Goal: Transaction & Acquisition: Purchase product/service

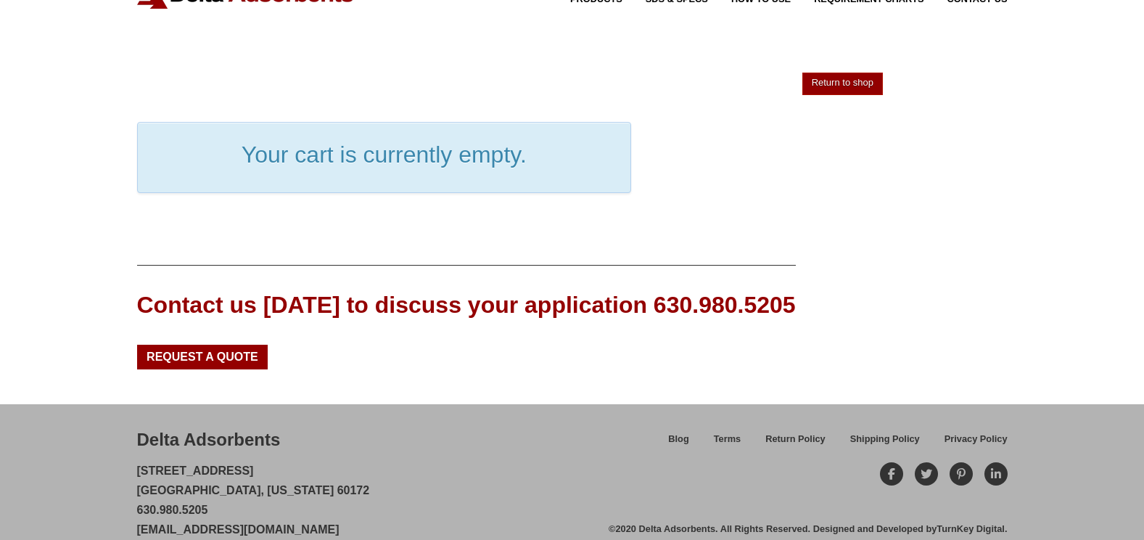
scroll to position [89, 0]
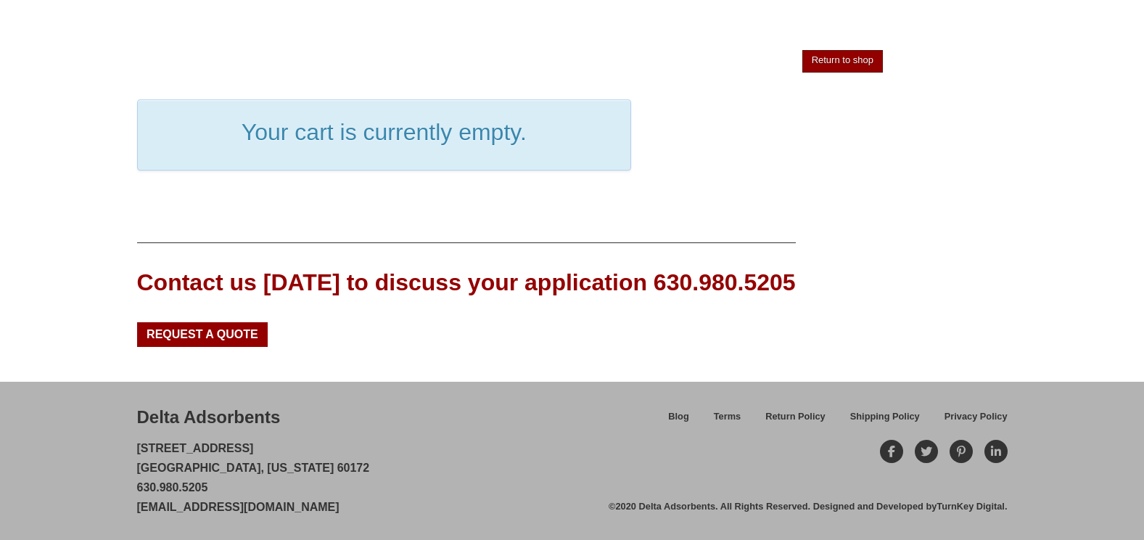
click at [842, 67] on link "Return to shop" at bounding box center [843, 61] width 81 height 22
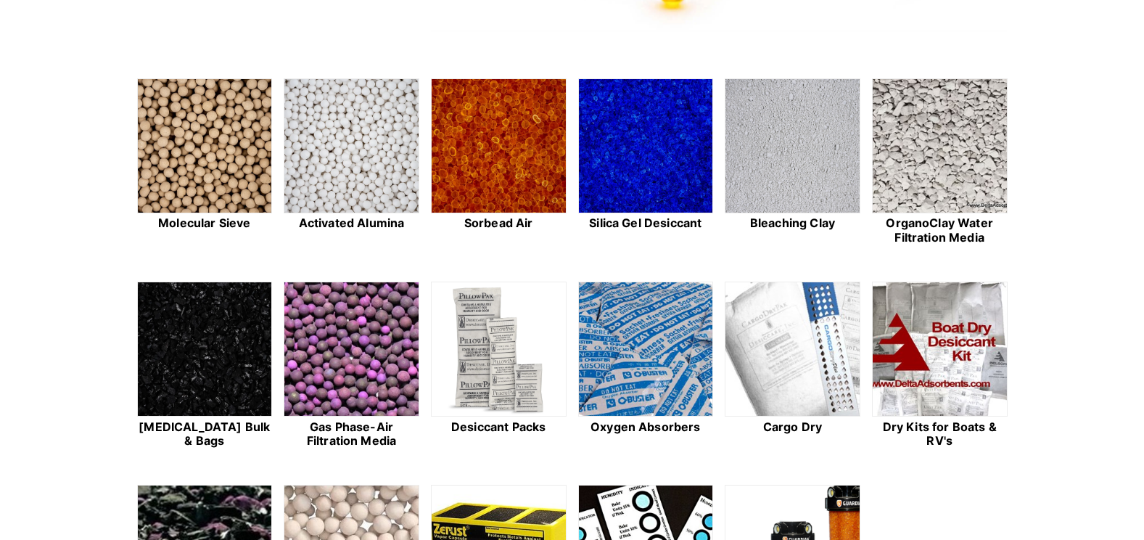
scroll to position [380, 0]
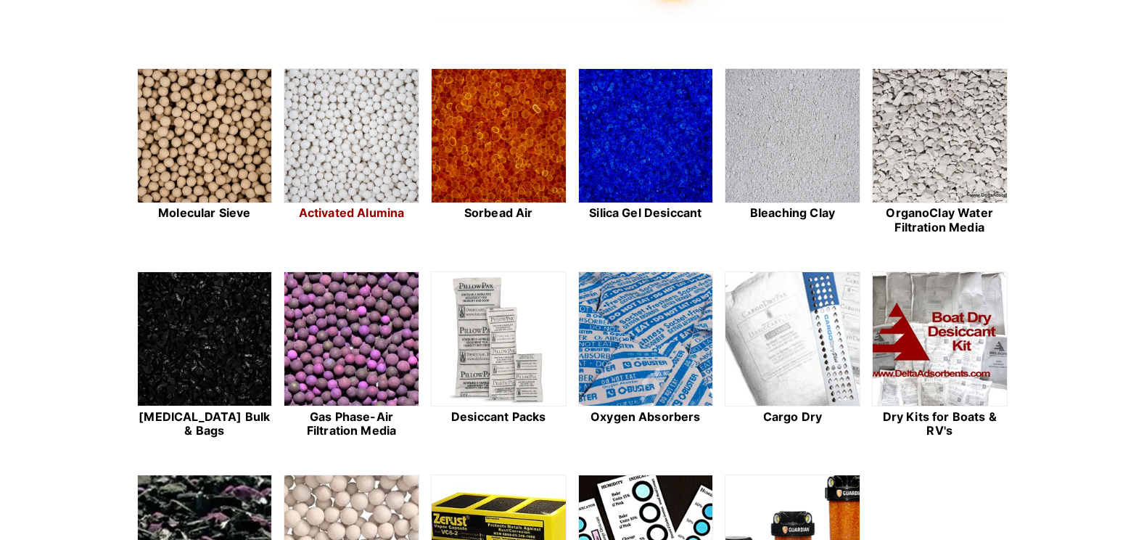
click at [372, 138] on img at bounding box center [351, 136] width 134 height 135
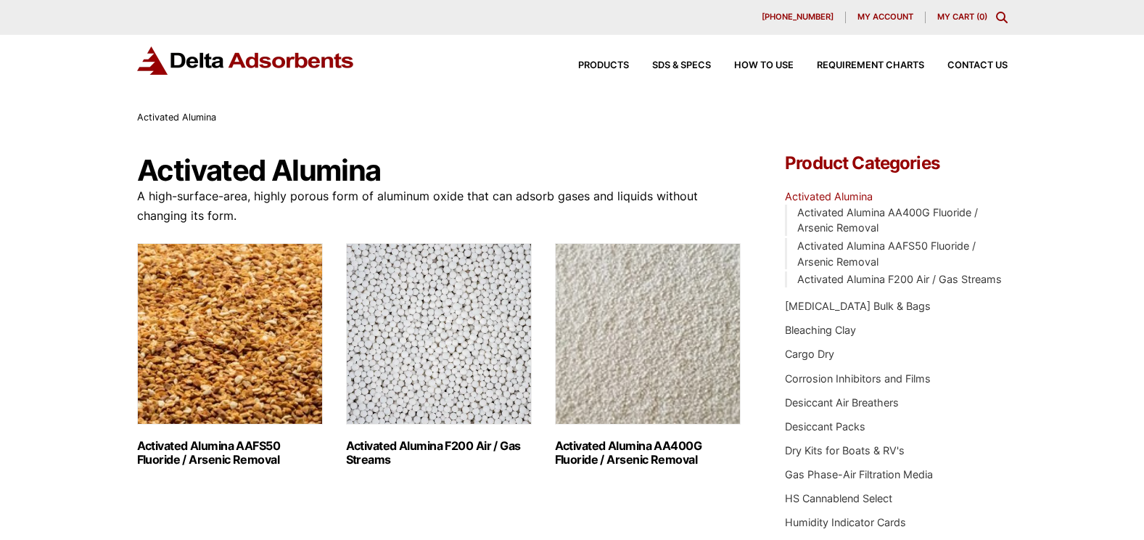
click at [451, 353] on img "Visit product category Activated Alumina F200 Air / Gas Streams" at bounding box center [439, 333] width 186 height 181
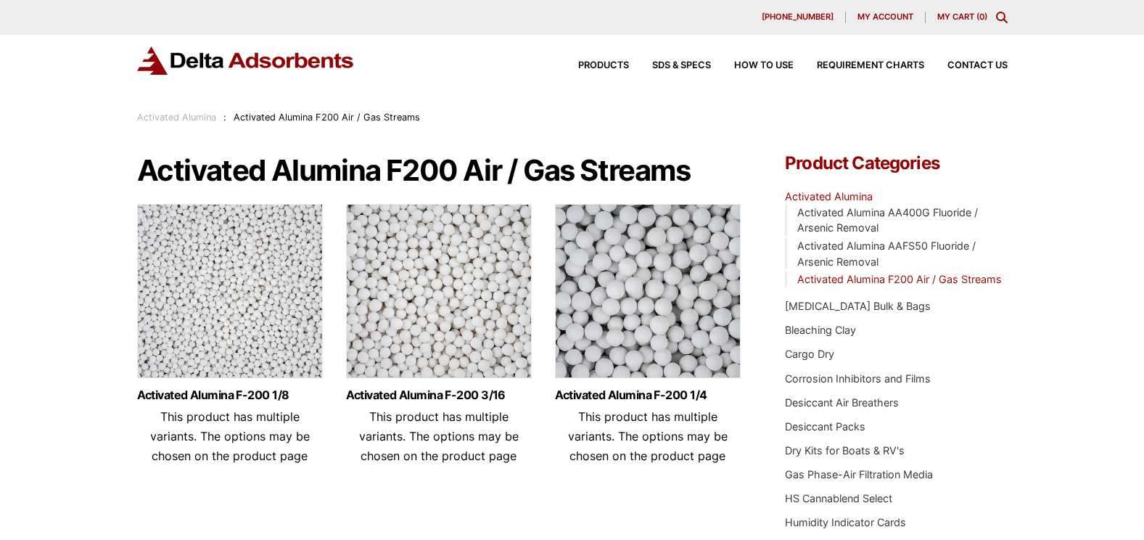
click at [458, 334] on img at bounding box center [439, 294] width 186 height 181
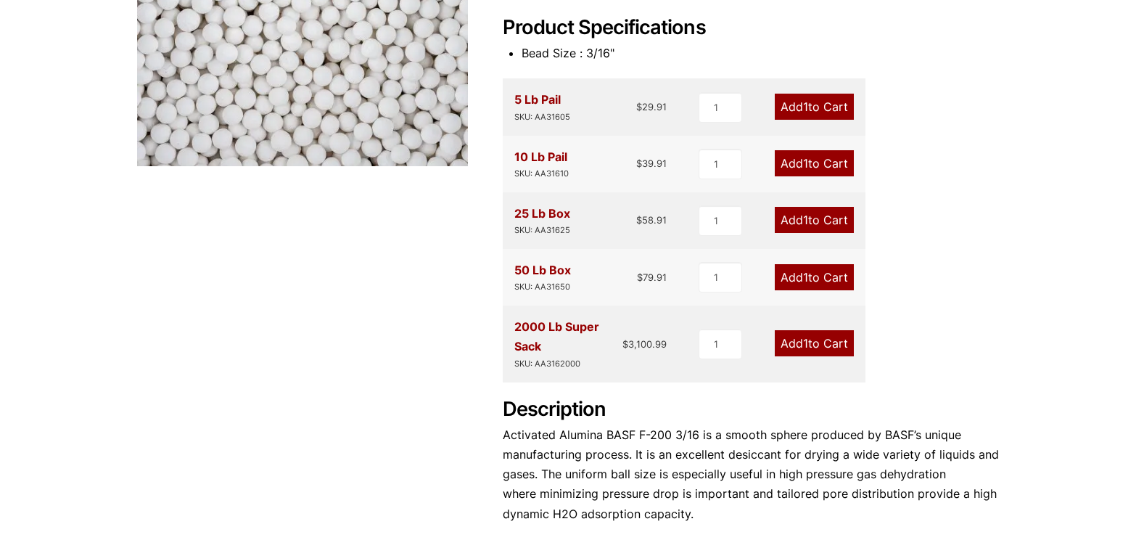
scroll to position [385, 0]
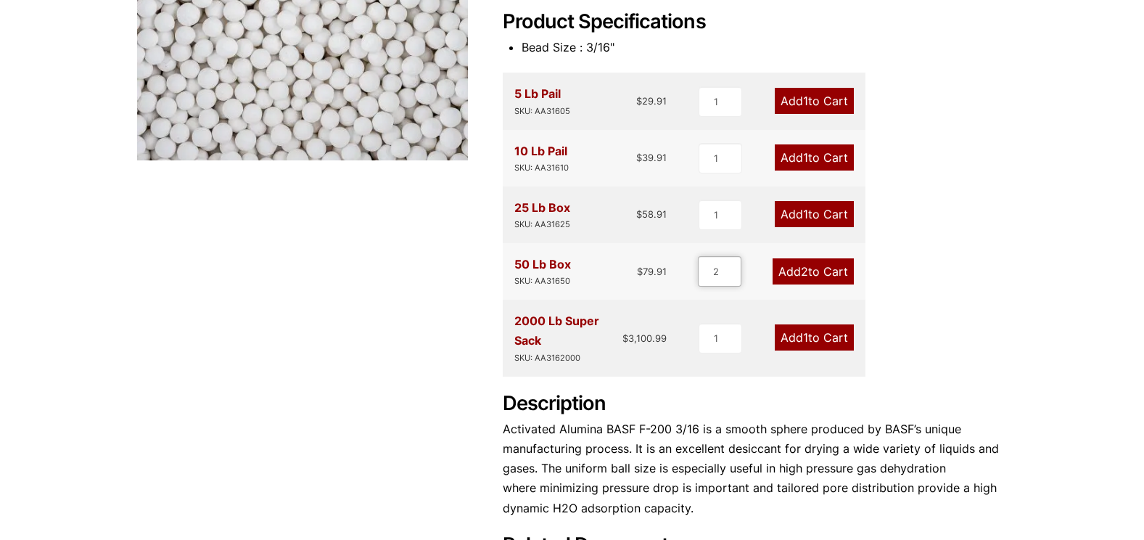
click at [734, 266] on input "2" at bounding box center [720, 271] width 44 height 30
click at [734, 266] on input "3" at bounding box center [720, 271] width 44 height 30
type input "4"
click at [734, 266] on input "4" at bounding box center [720, 271] width 44 height 30
click at [795, 270] on link "Add 4 to Cart" at bounding box center [813, 271] width 81 height 26
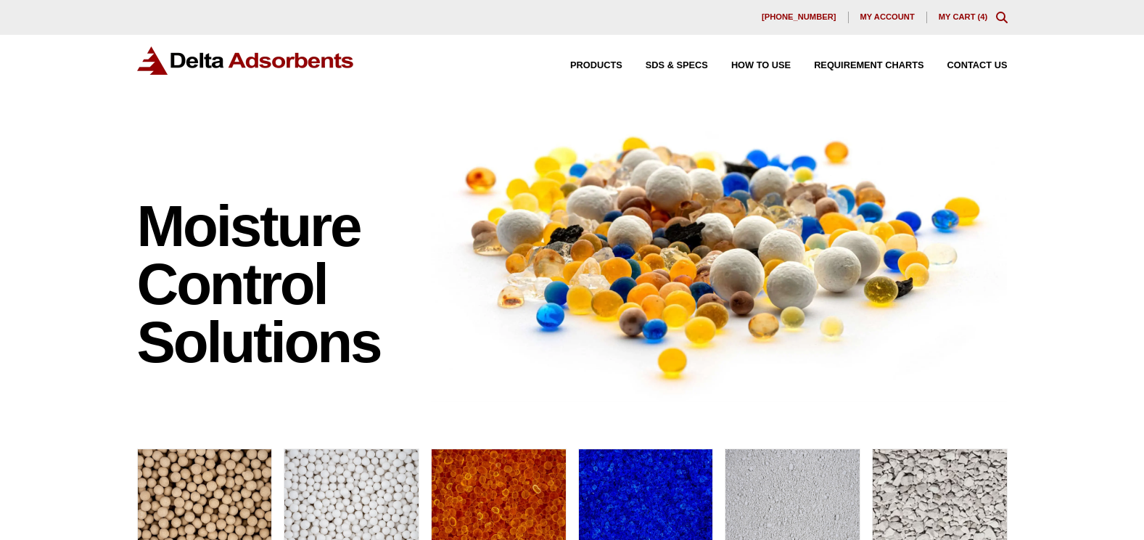
click at [962, 17] on link "My Cart ( 4 )" at bounding box center [963, 16] width 49 height 9
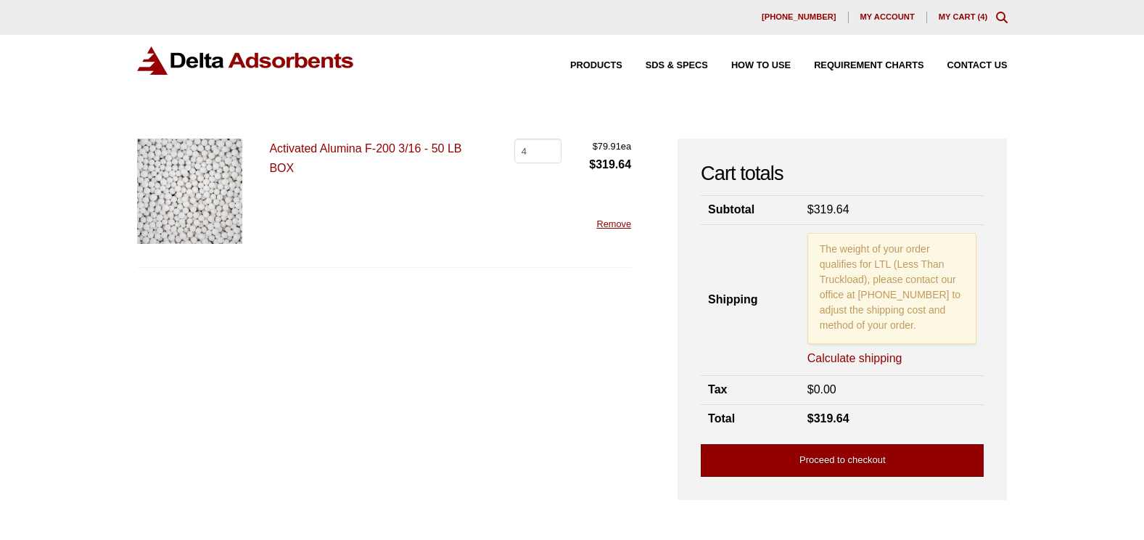
click at [816, 454] on link "Proceed to checkout" at bounding box center [842, 460] width 283 height 33
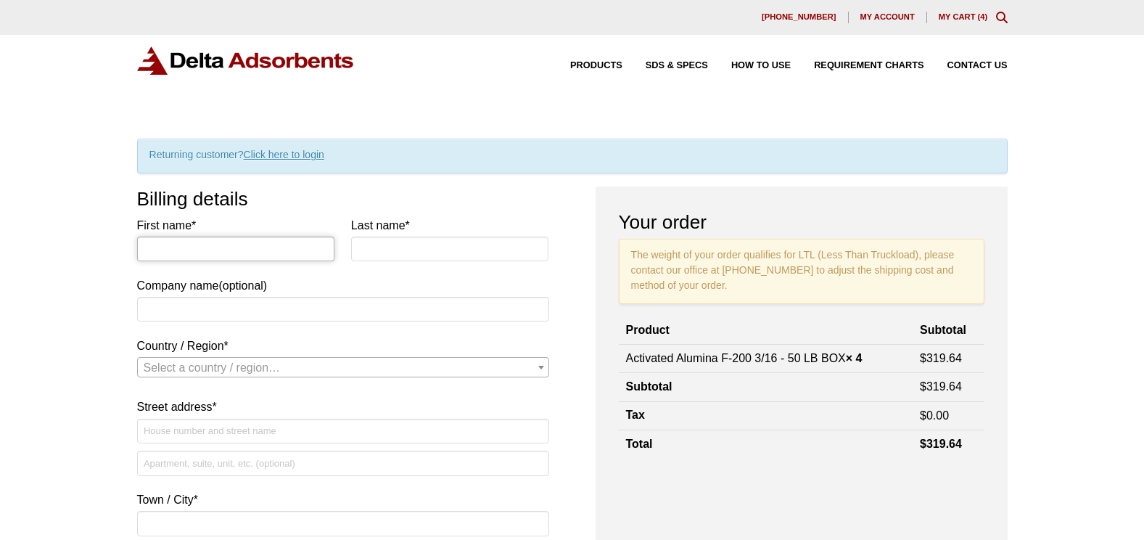
click at [249, 245] on input "First name *" at bounding box center [236, 249] width 198 height 25
type input "Mark"
type input "Stamp"
type input "[EMAIL_ADDRESS][DOMAIN_NAME]"
type input "5735616413"
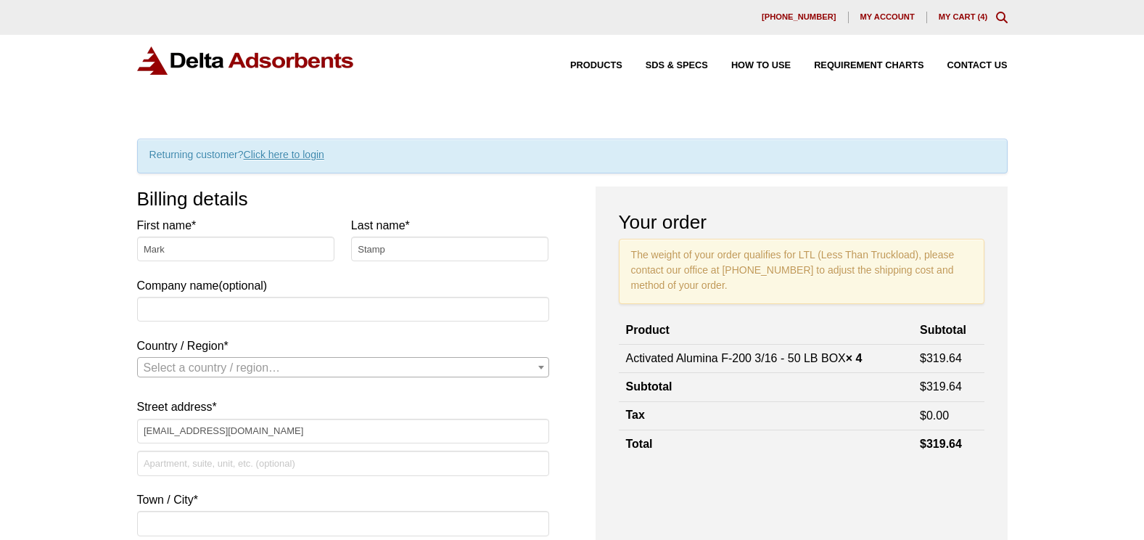
type input "[EMAIL_ADDRESS][DOMAIN_NAME]"
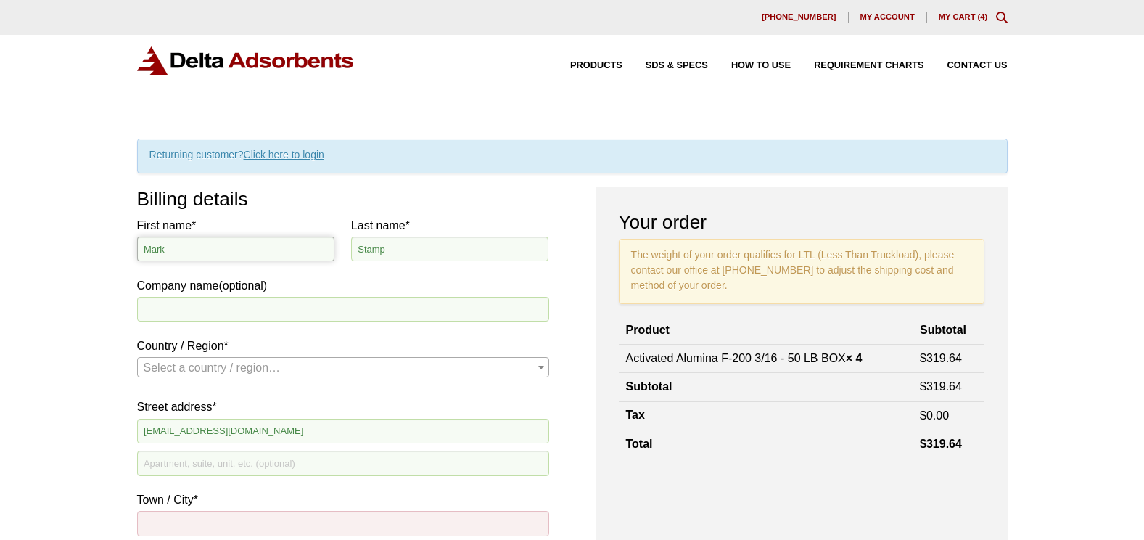
scroll to position [311, 0]
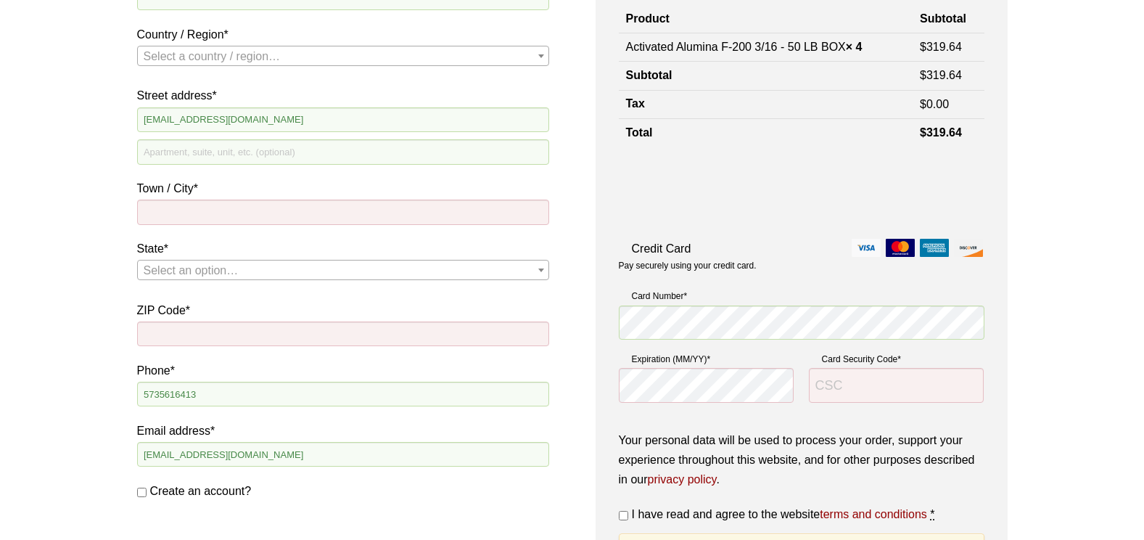
click at [546, 58] on span "Country / Region" at bounding box center [541, 55] width 15 height 19
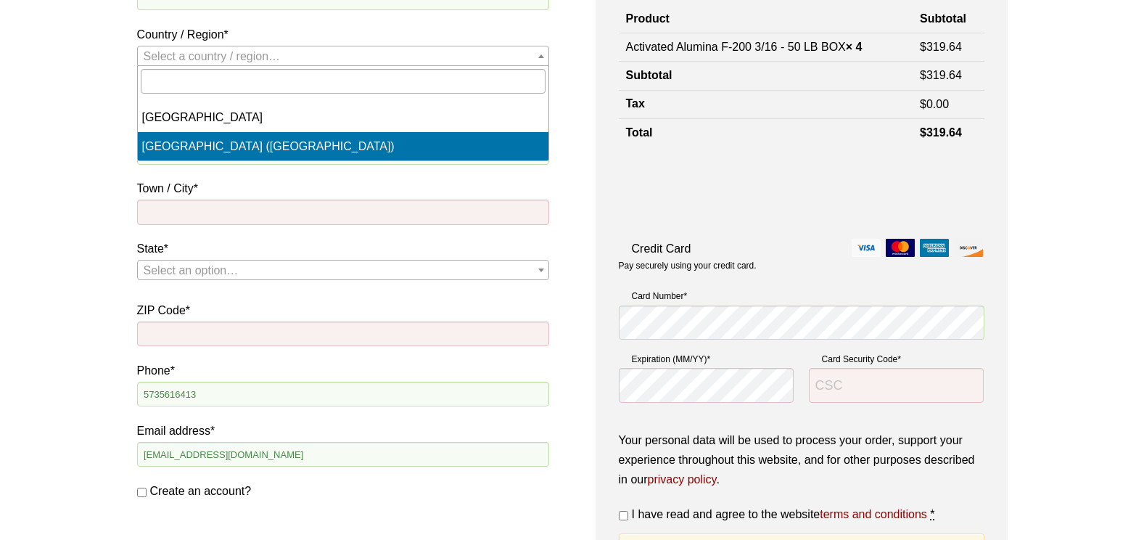
select select "US"
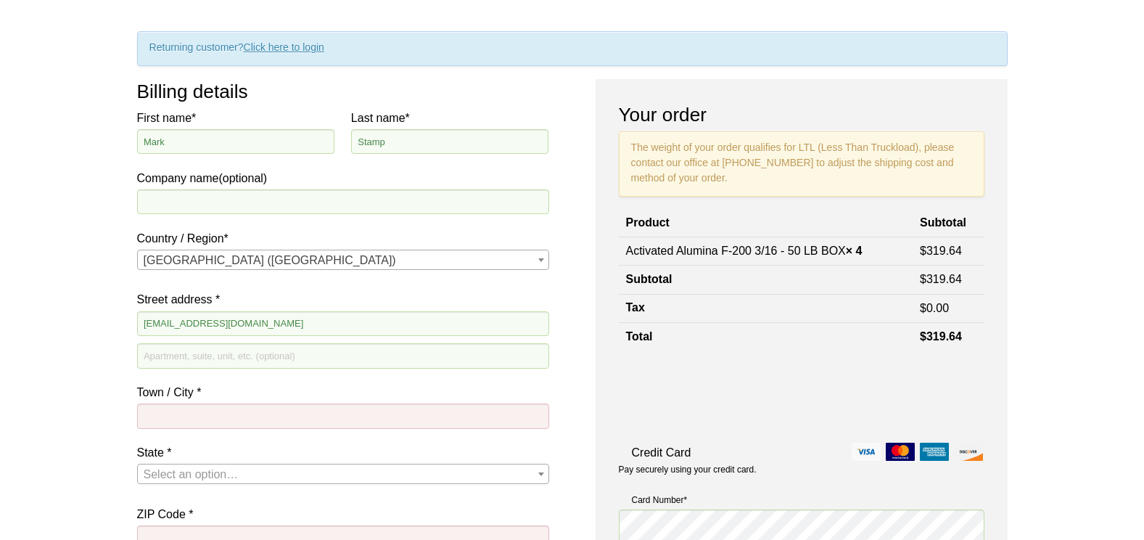
scroll to position [105, 0]
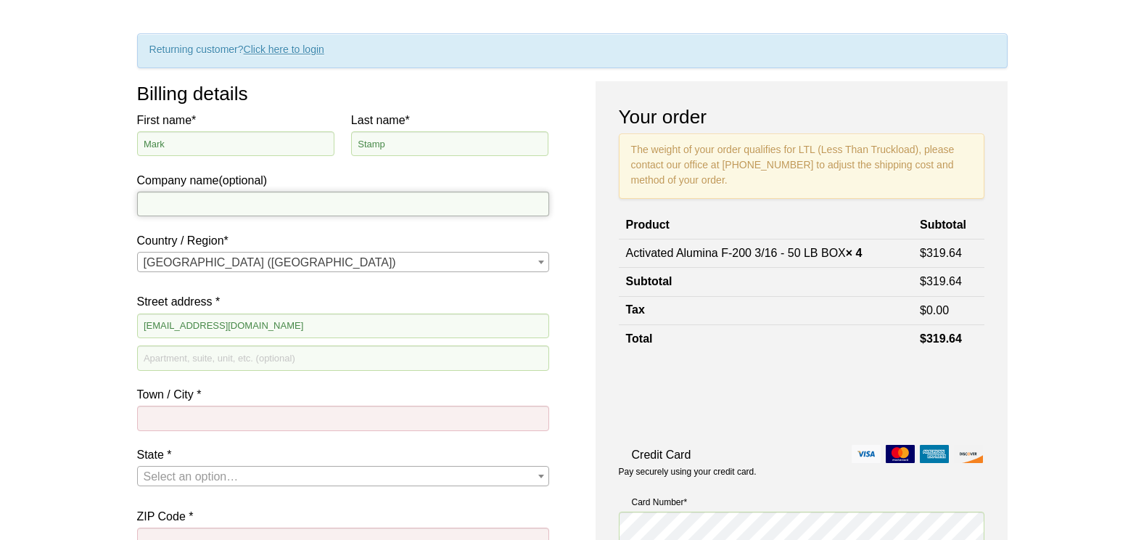
click at [373, 207] on input "Company name (optional)" at bounding box center [343, 204] width 412 height 25
type input "Energy Transfer"
type input "[GEOGRAPHIC_DATA]"
select select "MO"
type input "63645"
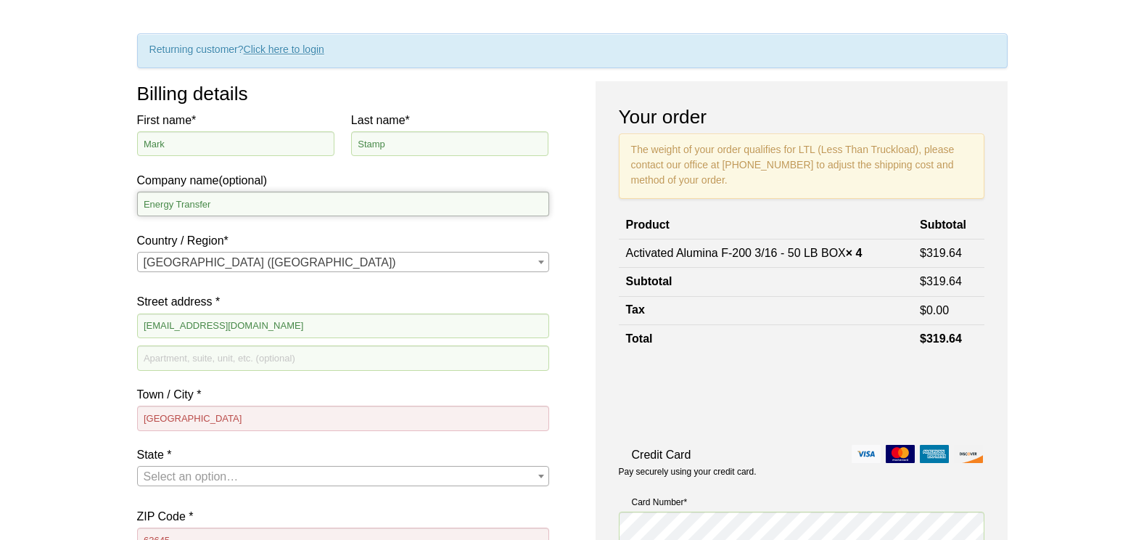
select select "US"
select select "MO"
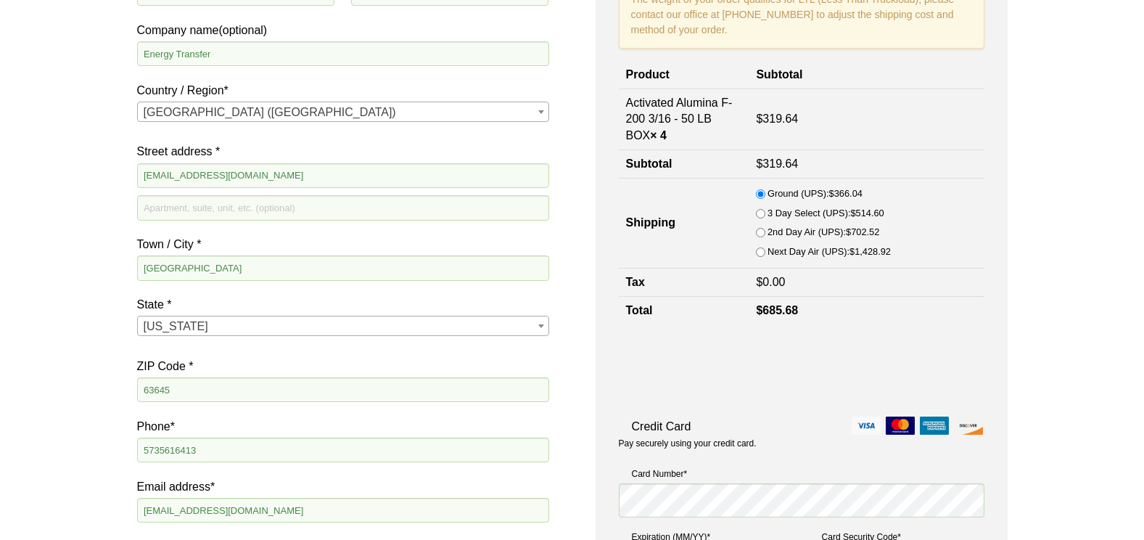
scroll to position [249, 0]
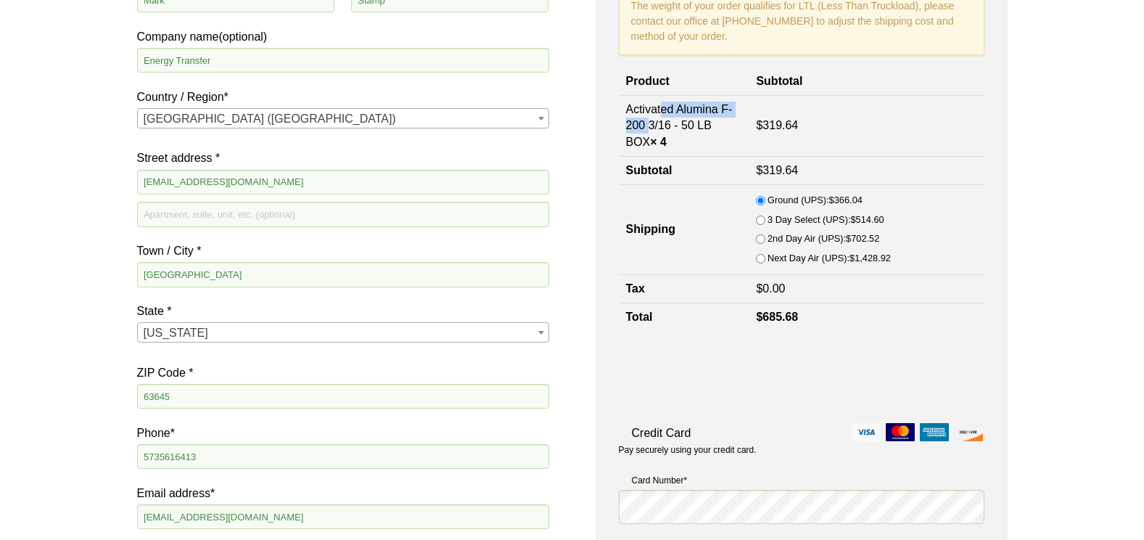
drag, startPoint x: 718, startPoint y: 109, endPoint x: 622, endPoint y: 112, distance: 95.8
click at [622, 112] on td "Activated Alumina F-200 3/16 - 50 LB BOX × 4" at bounding box center [684, 125] width 131 height 61
drag, startPoint x: 622, startPoint y: 112, endPoint x: 641, endPoint y: 109, distance: 19.8
copy td "Activated Alumina"
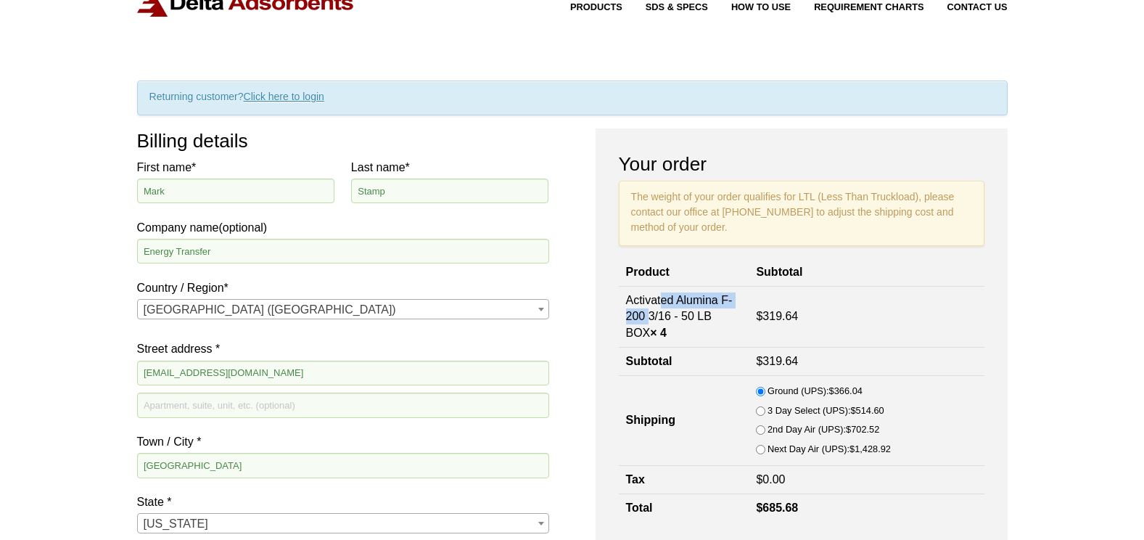
scroll to position [50, 0]
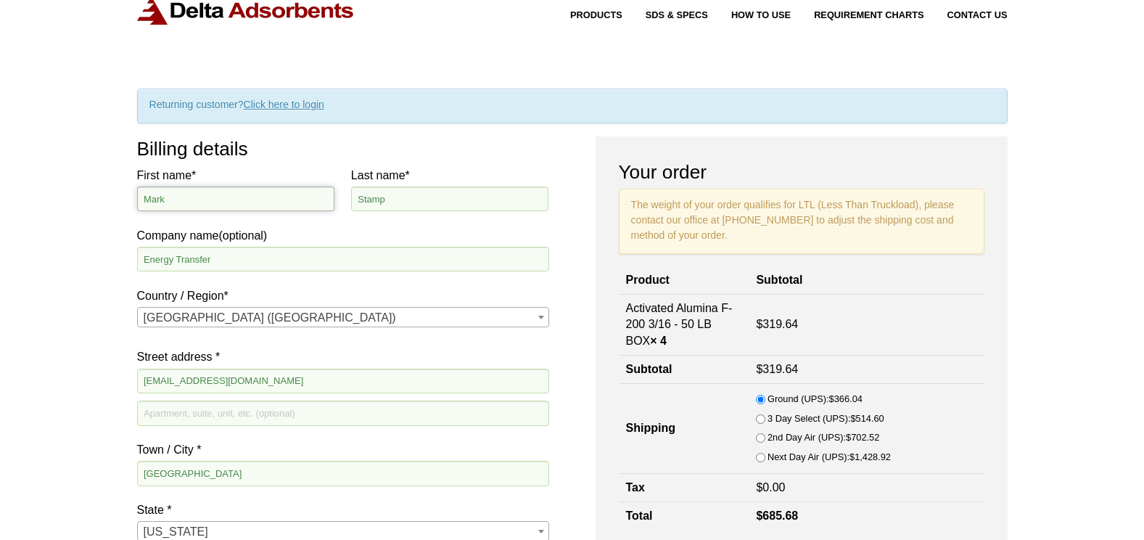
click at [241, 206] on input "Mark" at bounding box center [236, 198] width 198 height 25
type input "M"
type input "[PERSON_NAME]"
click at [401, 192] on input "Stamp" at bounding box center [450, 198] width 198 height 25
type input "S"
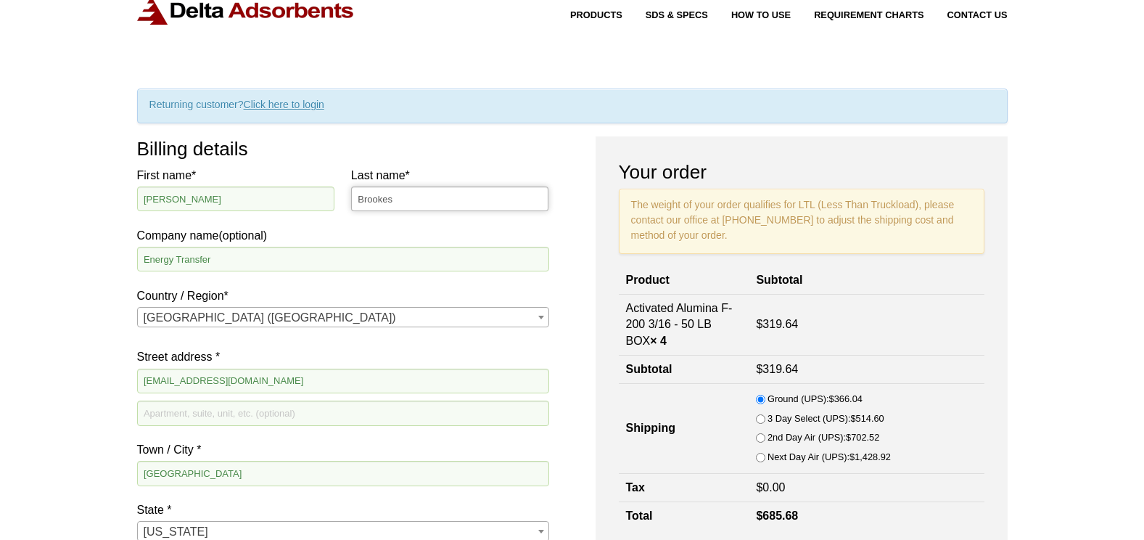
type input "Brookes"
click at [266, 374] on input "[EMAIL_ADDRESS][DOMAIN_NAME]" at bounding box center [343, 381] width 412 height 25
click at [191, 380] on input "[EMAIL_ADDRESS][DOMAIN_NAME]" at bounding box center [343, 381] width 412 height 25
click at [203, 381] on input "@[DOMAIN_NAME]" at bounding box center [343, 381] width 412 height 25
click at [144, 380] on input "@[DOMAIN_NAME]" at bounding box center [343, 381] width 412 height 25
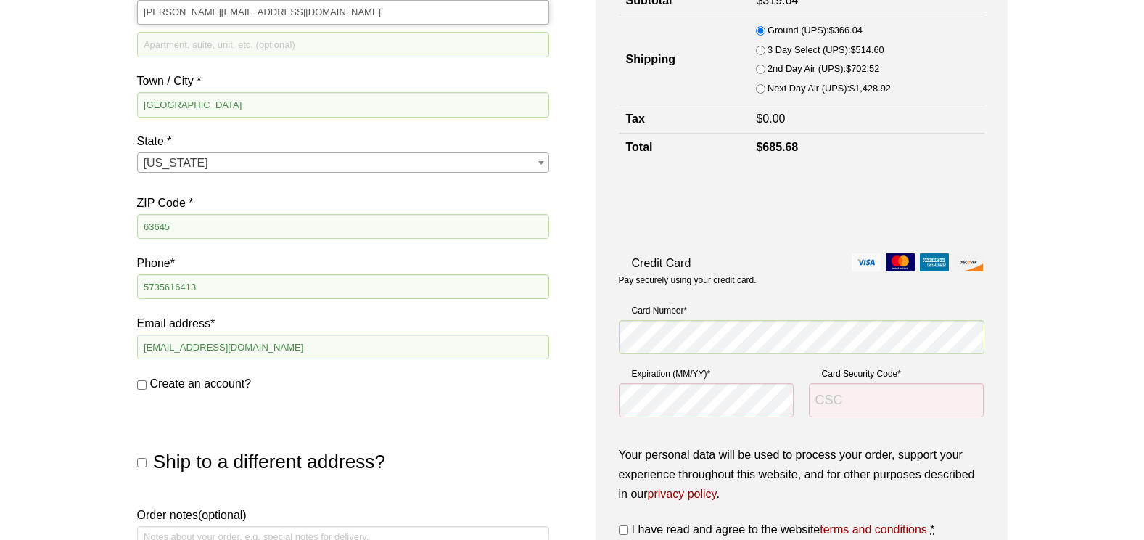
scroll to position [425, 0]
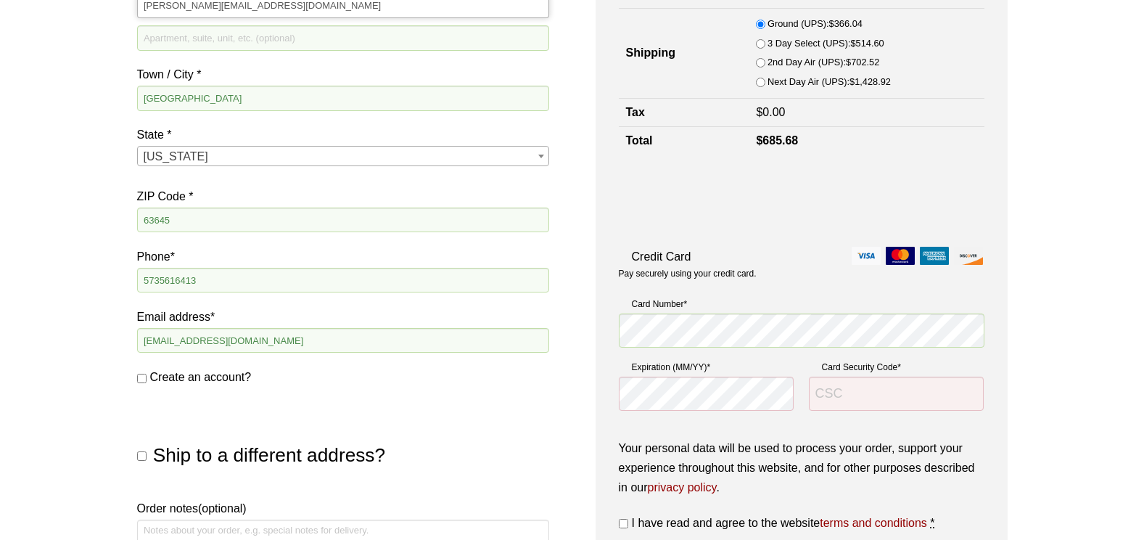
type input "[PERSON_NAME][EMAIL_ADDRESS][DOMAIN_NAME]"
click at [191, 345] on input "[EMAIL_ADDRESS][DOMAIN_NAME]" at bounding box center [343, 340] width 412 height 25
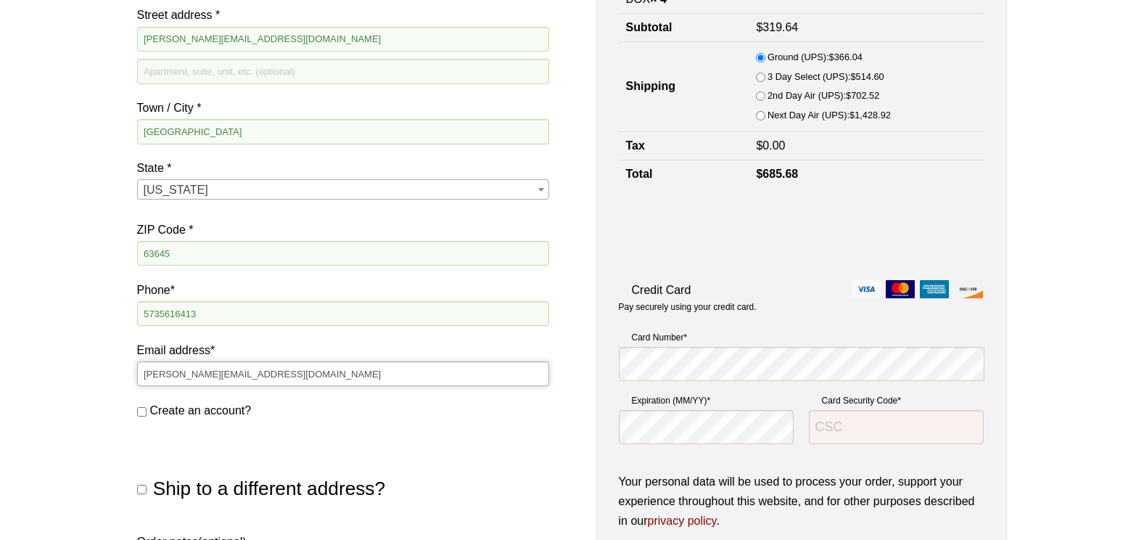
scroll to position [402, 0]
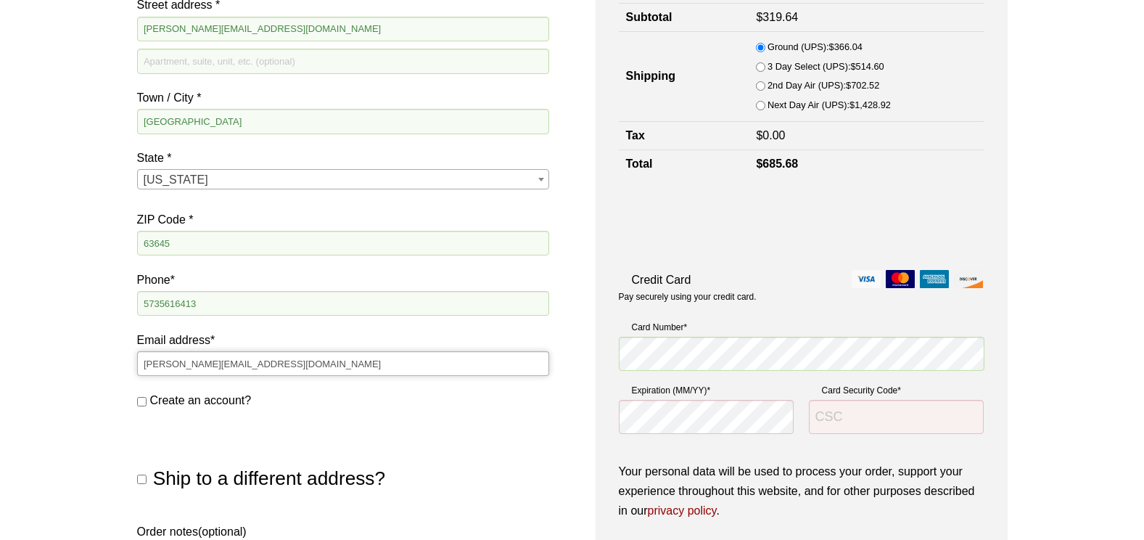
type input "[PERSON_NAME][EMAIL_ADDRESS][DOMAIN_NAME]"
click at [861, 418] on input "Card Security Code *" at bounding box center [897, 417] width 176 height 35
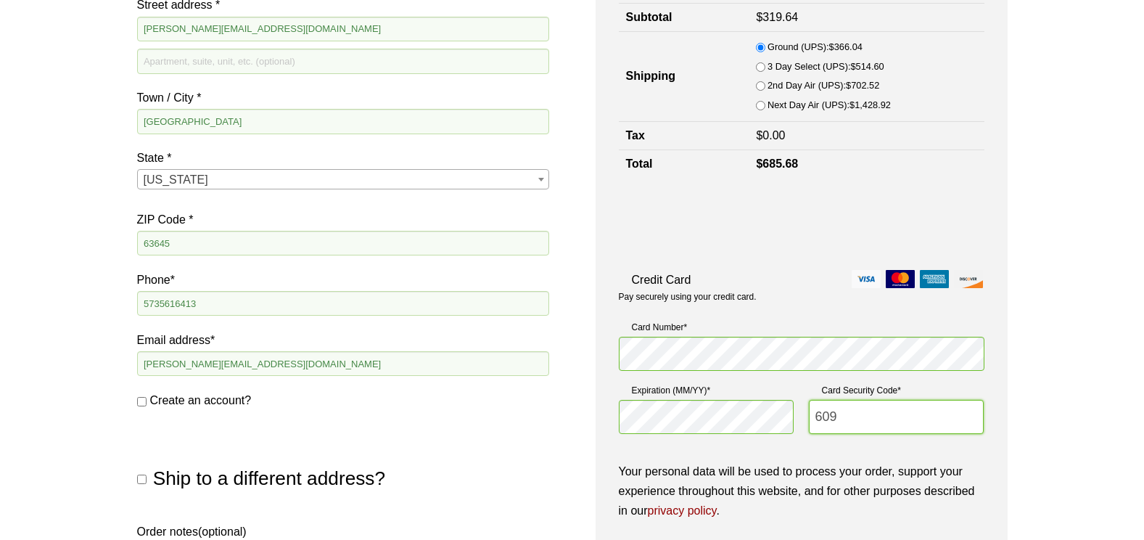
type input "609"
click at [1097, 344] on div "Our website has detected that you are using an outdated browser that will preve…" at bounding box center [572, 321] width 1144 height 1446
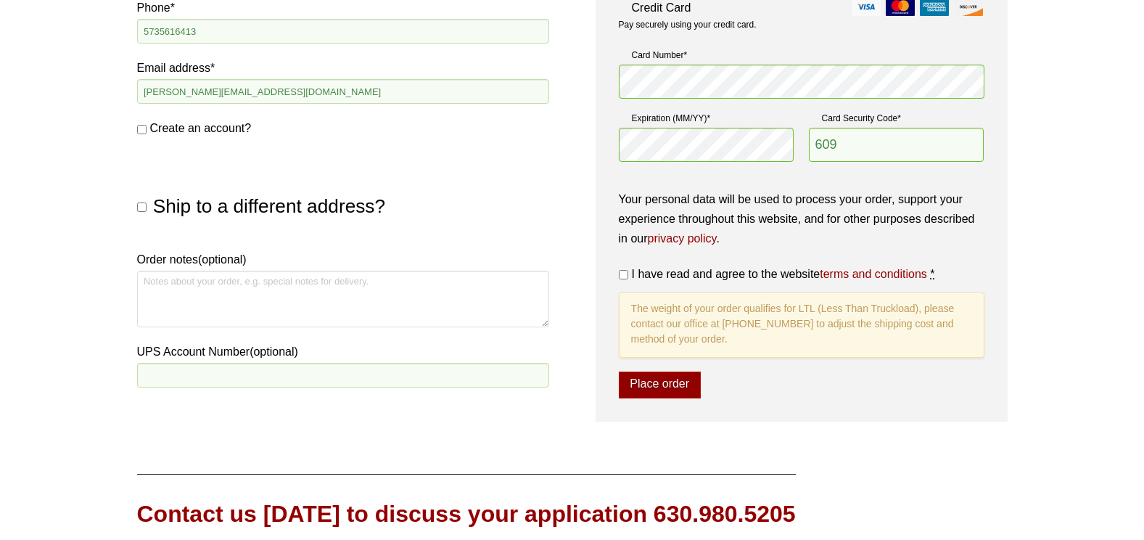
scroll to position [689, 0]
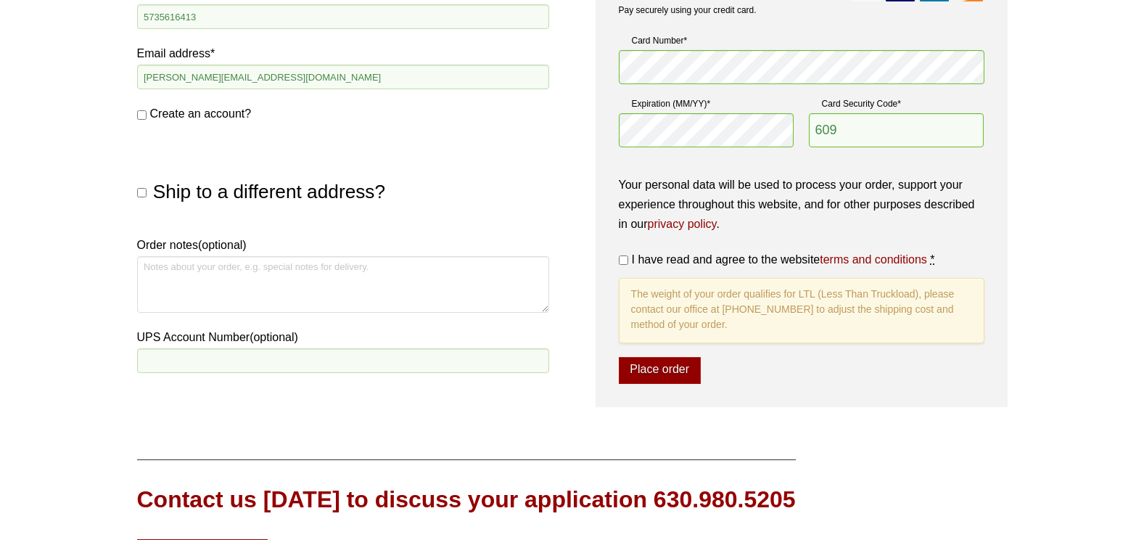
click at [626, 258] on input "I have read and agree to the website terms and conditions *" at bounding box center [623, 259] width 9 height 9
checkbox input "true"
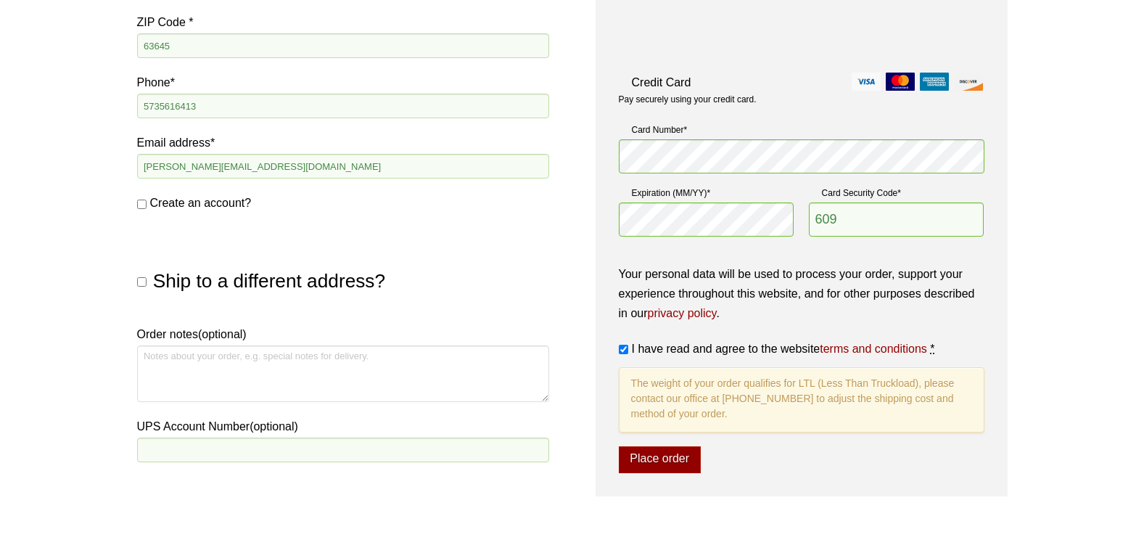
scroll to position [686, 0]
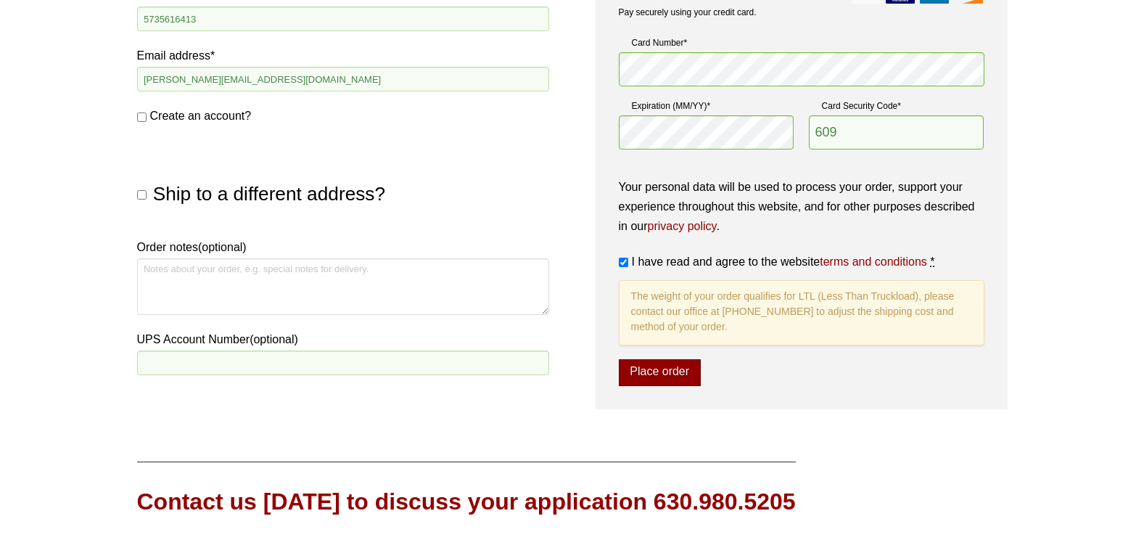
click at [655, 364] on button "Place order" at bounding box center [660, 373] width 82 height 28
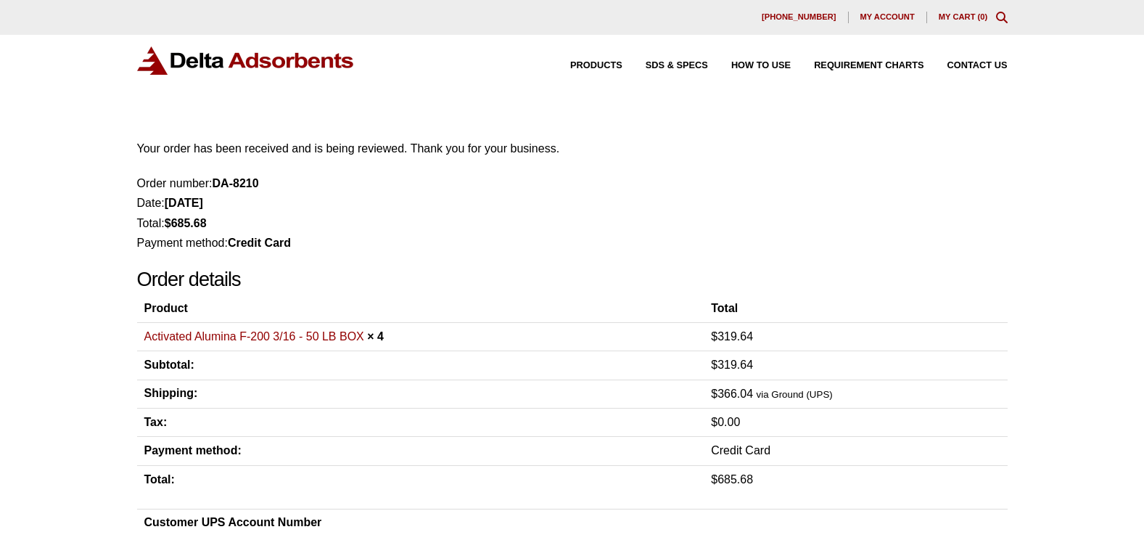
click at [1006, 115] on div "Our website has detected that you are using an outdated browser that will preve…" at bounding box center [572, 539] width 1144 height 1078
